Goal: Task Accomplishment & Management: Complete application form

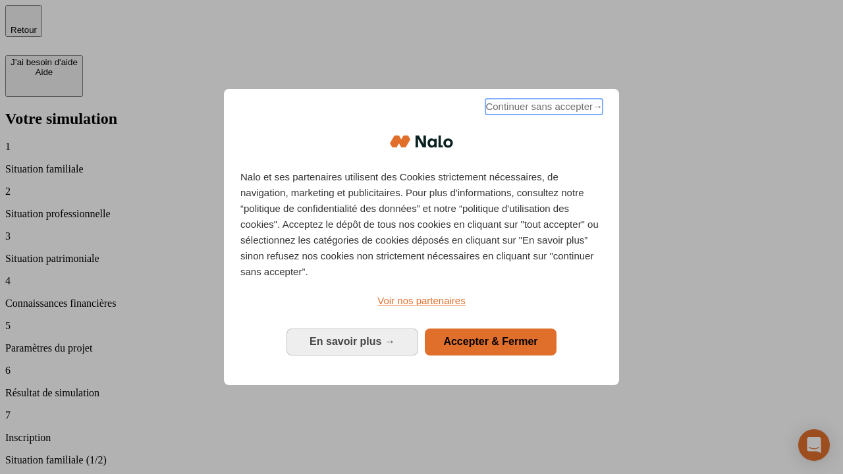
click at [543, 109] on span "Continuer sans accepter →" at bounding box center [543, 107] width 117 height 16
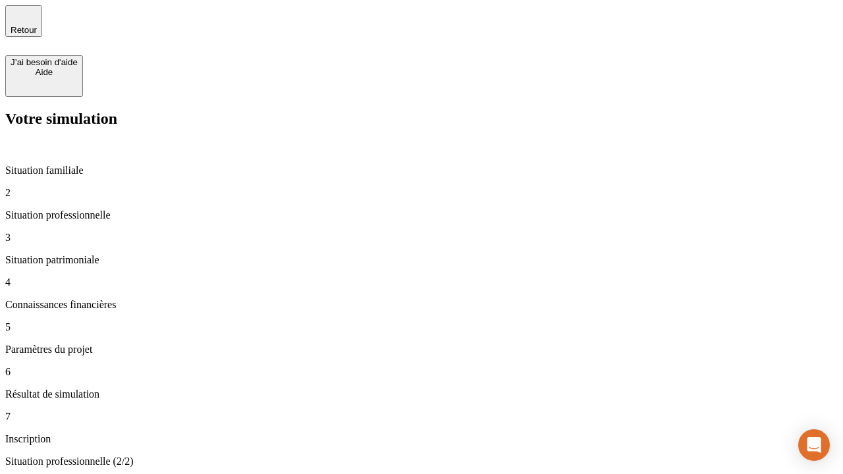
type input "30 000"
type input "40 000"
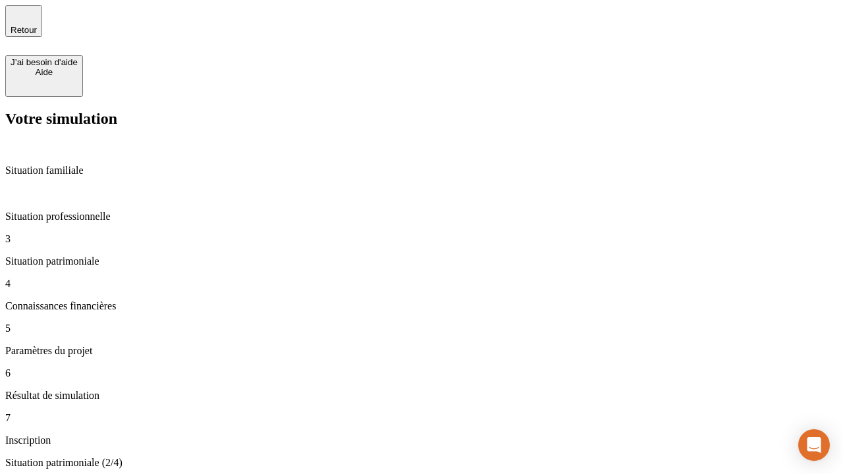
type input "1 100"
type input "20"
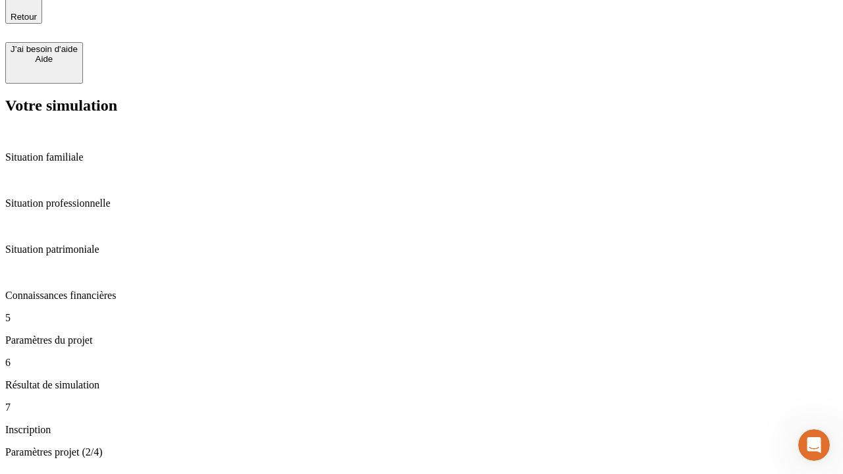
type input "40"
type input "62"
type input "50 000"
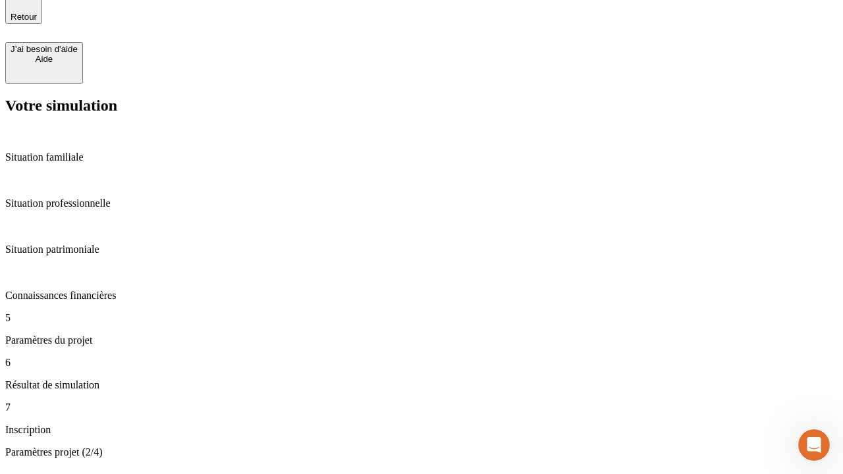
type input "640"
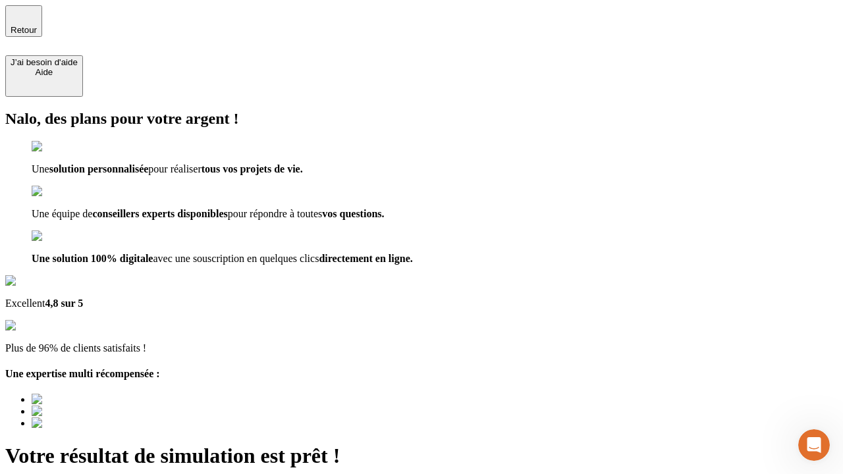
type input "[EMAIL_ADDRESS][DOMAIN_NAME]"
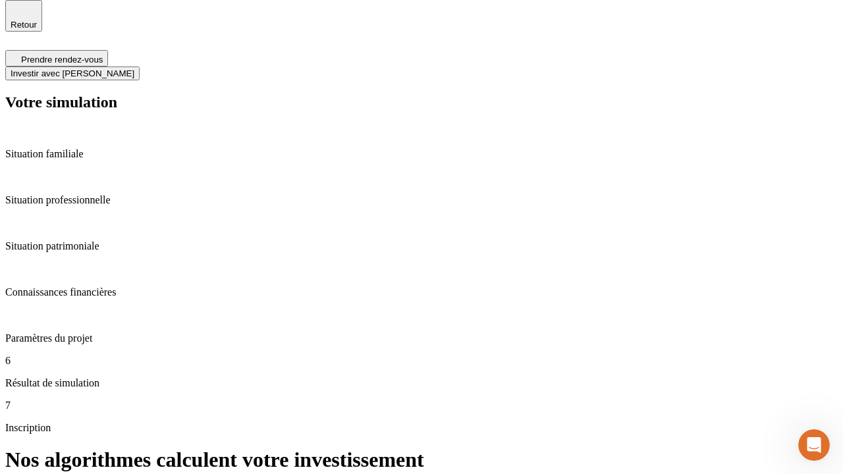
click at [134, 69] on span "Investir avec [PERSON_NAME]" at bounding box center [73, 74] width 124 height 10
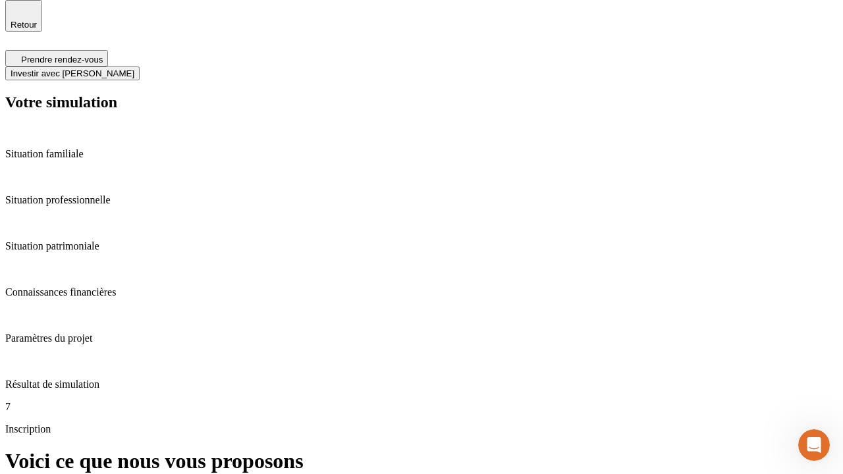
scroll to position [4, 0]
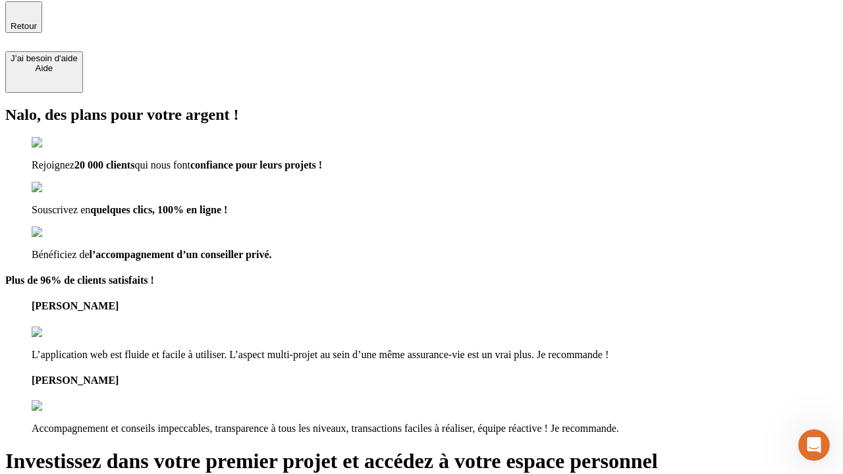
type input "[PERSON_NAME][EMAIL_ADDRESS][DOMAIN_NAME]"
